Goal: Find specific page/section: Find specific page/section

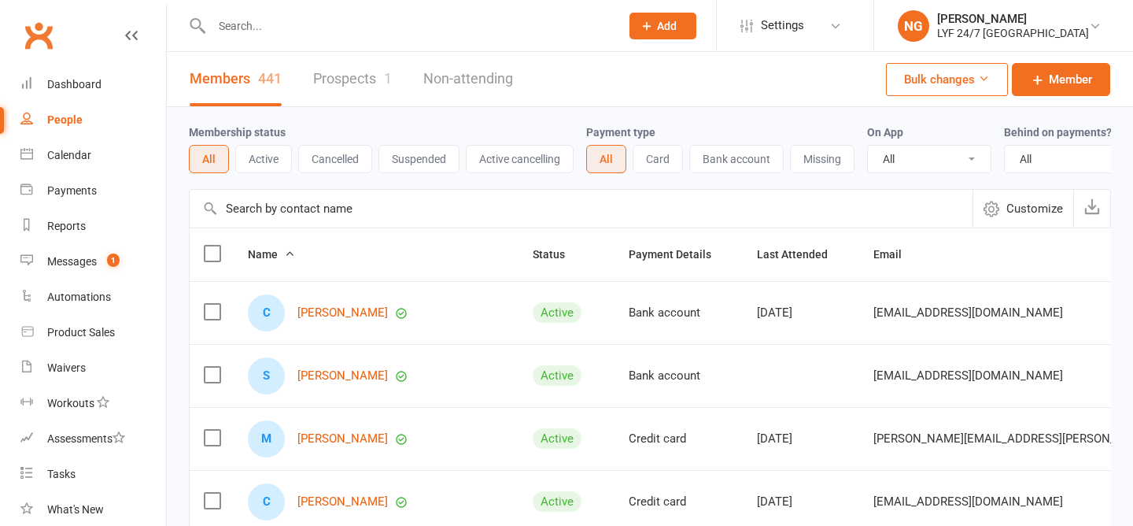
select select "100"
click at [246, 31] on input "text" at bounding box center [408, 26] width 402 height 22
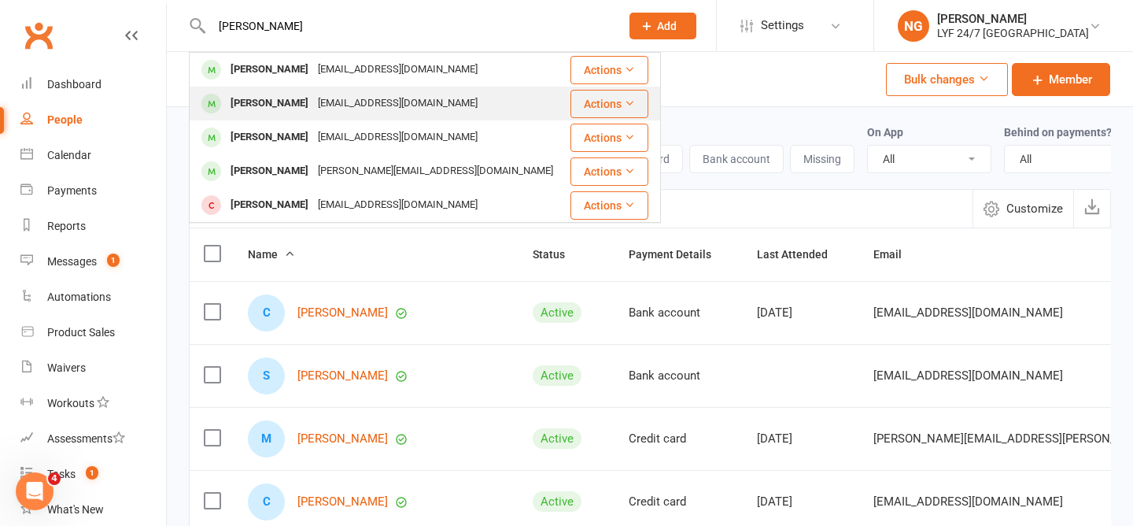
type input "[PERSON_NAME]"
click at [263, 104] on div "[PERSON_NAME]" at bounding box center [269, 103] width 87 height 23
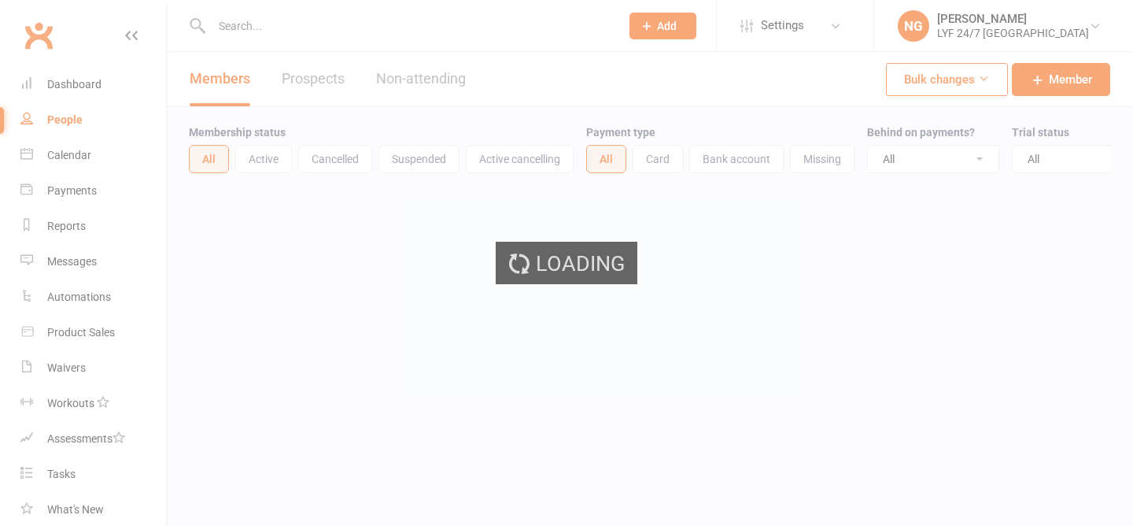
select select "100"
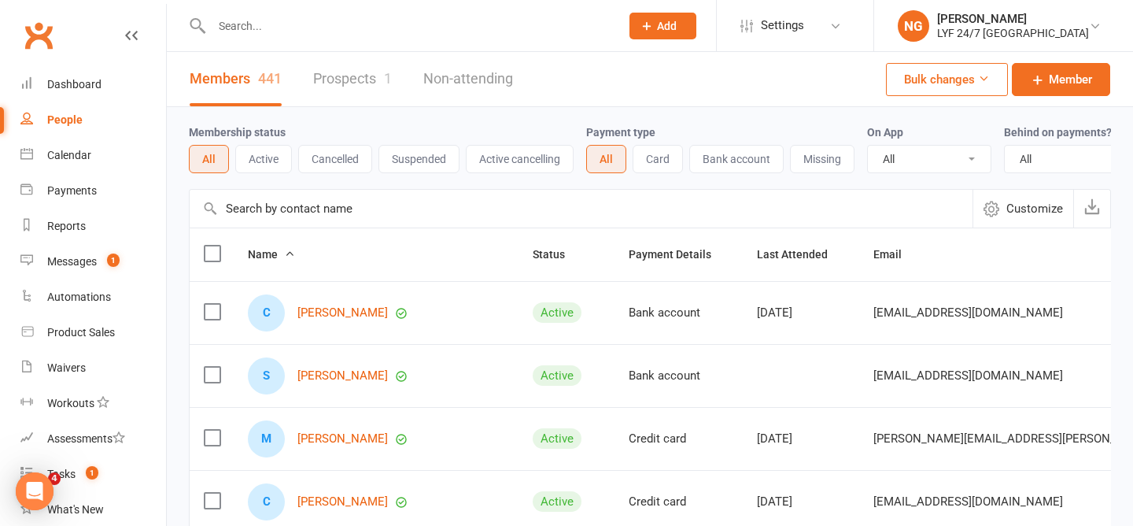
click at [277, 39] on div at bounding box center [399, 25] width 420 height 51
click at [254, 34] on input "text" at bounding box center [408, 26] width 402 height 22
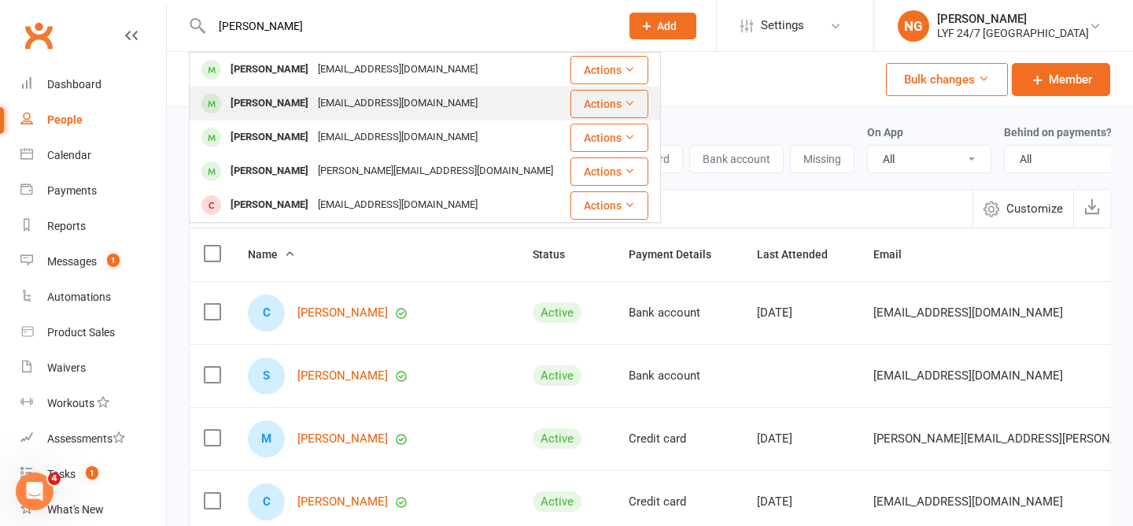
type input "[PERSON_NAME]"
click at [290, 106] on div "[PERSON_NAME]" at bounding box center [269, 103] width 87 height 23
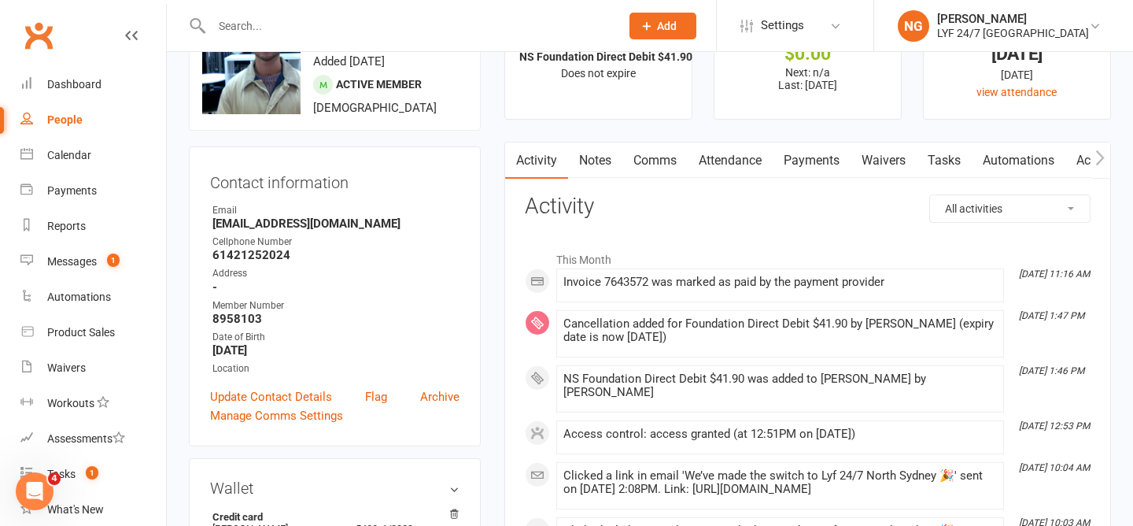
scroll to position [49, 0]
